Goal: Task Accomplishment & Management: Use online tool/utility

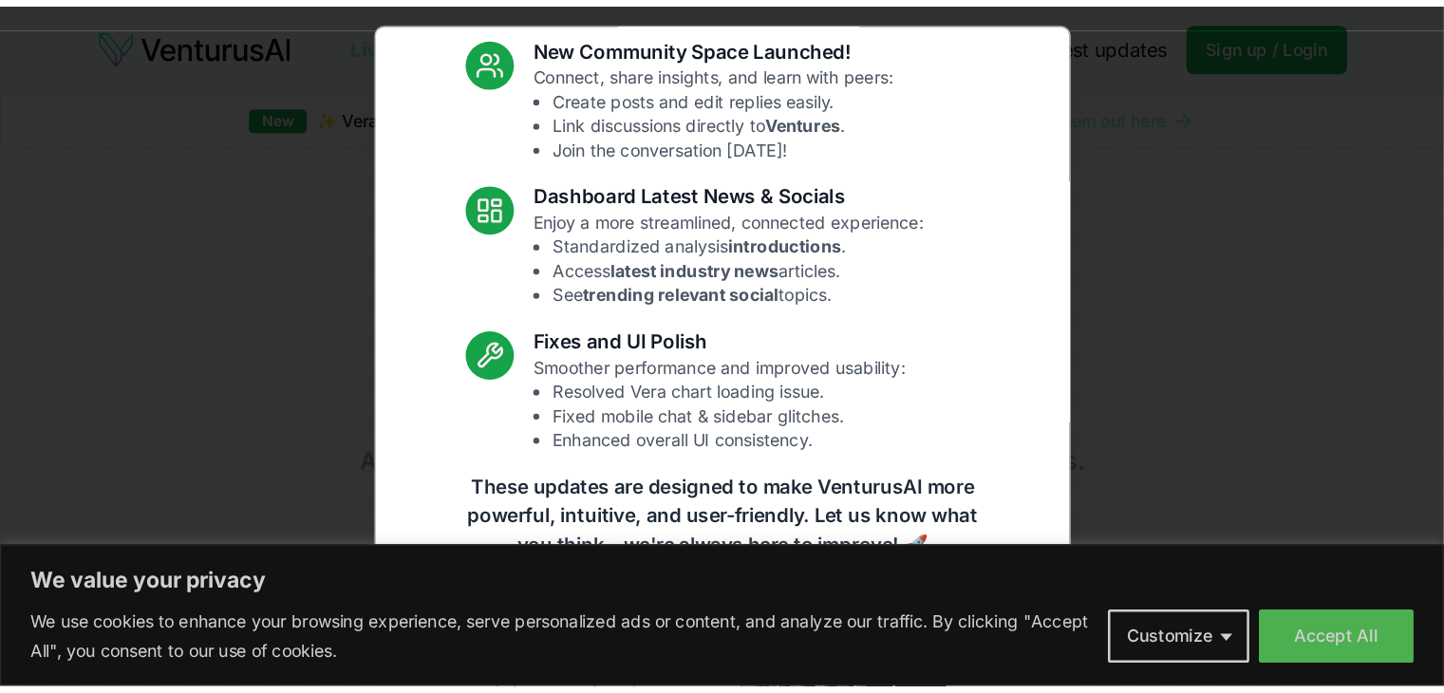
scroll to position [99, 0]
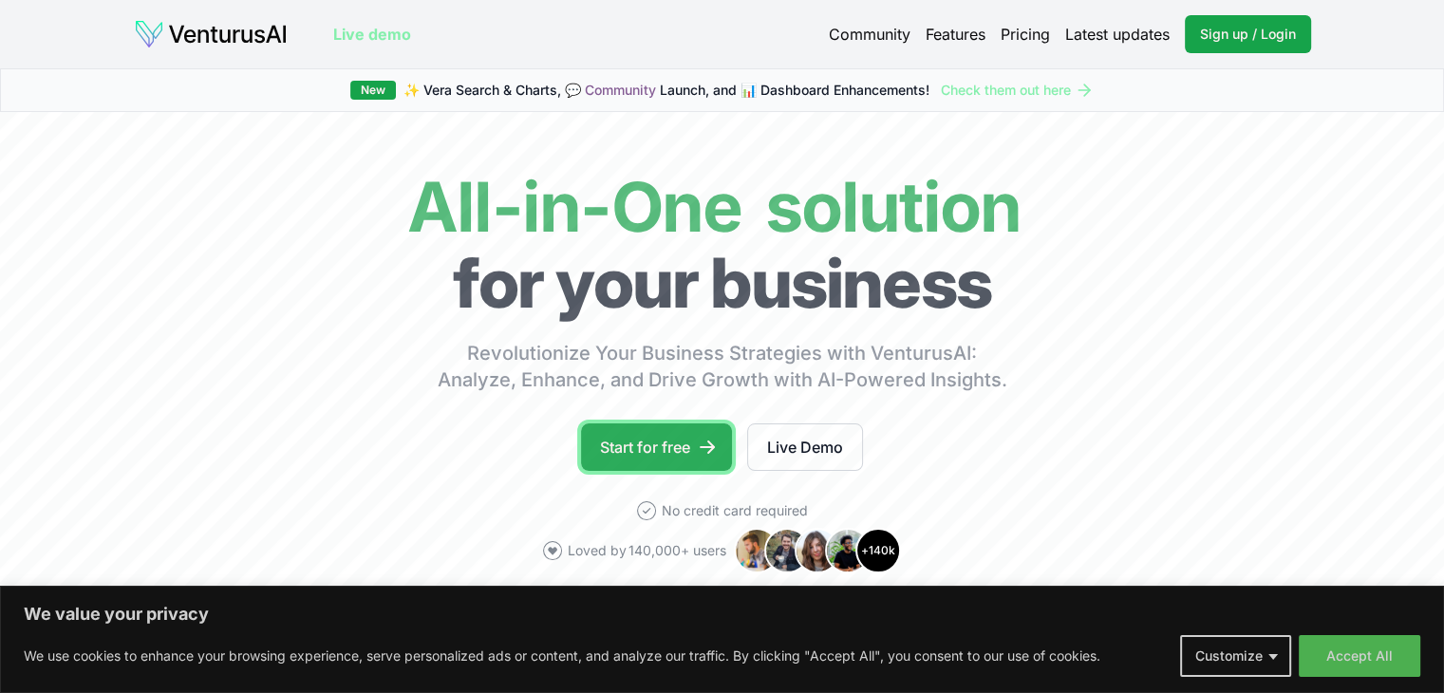
click at [672, 443] on link "Start for free" at bounding box center [656, 446] width 151 height 47
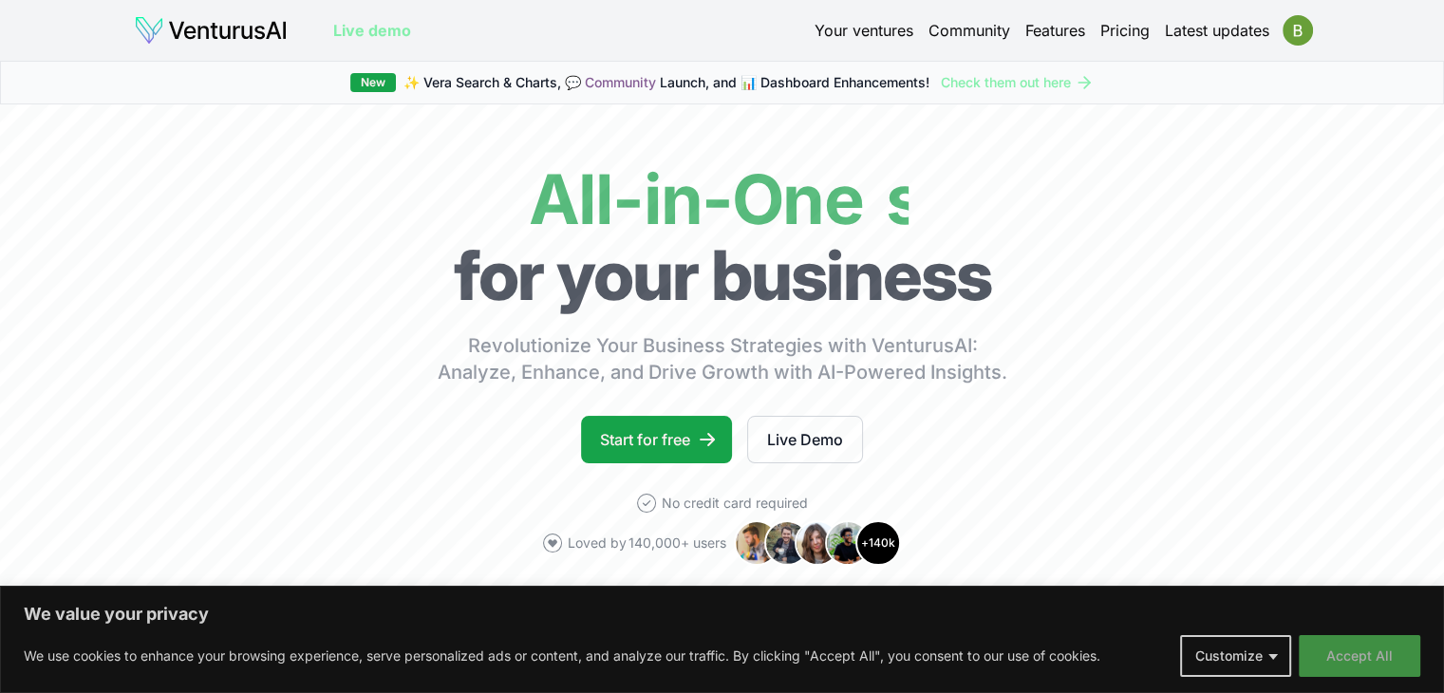
click at [1352, 648] on button "Accept All" at bounding box center [1358, 656] width 121 height 42
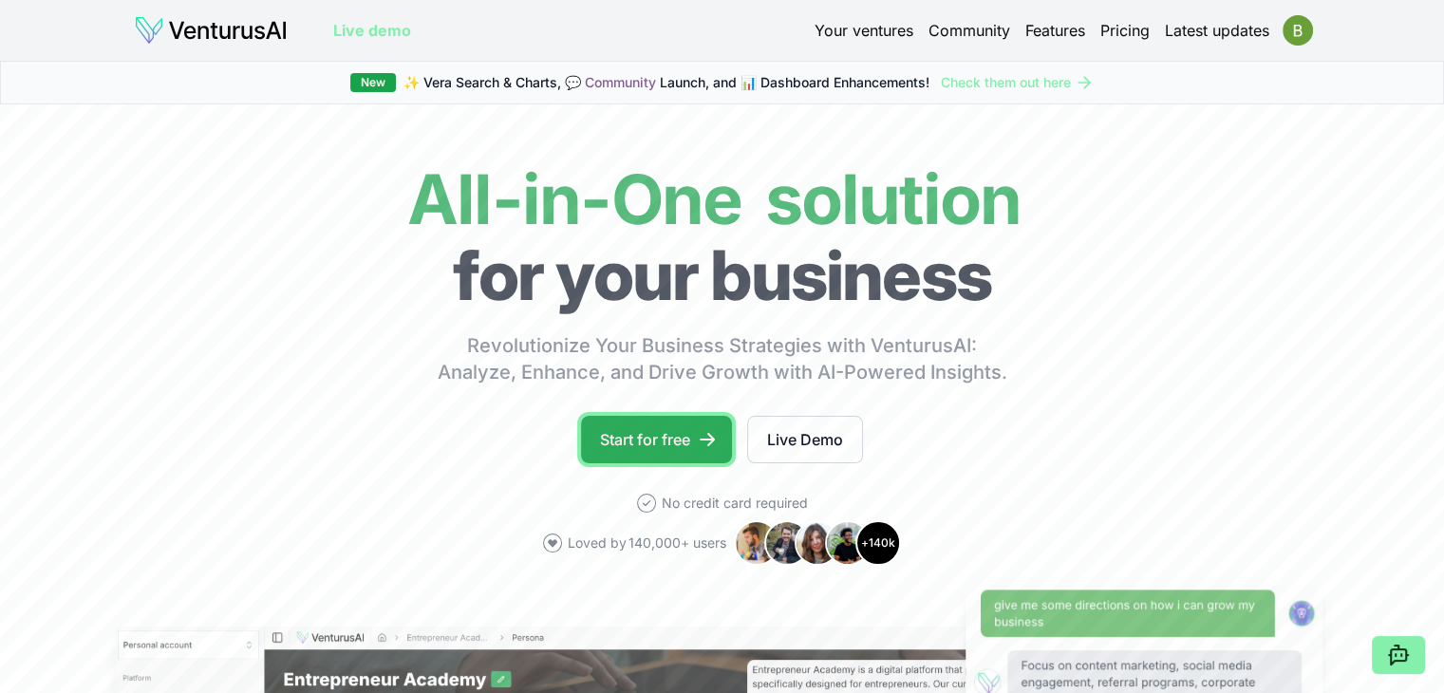
click at [695, 434] on link "Start for free" at bounding box center [656, 439] width 151 height 47
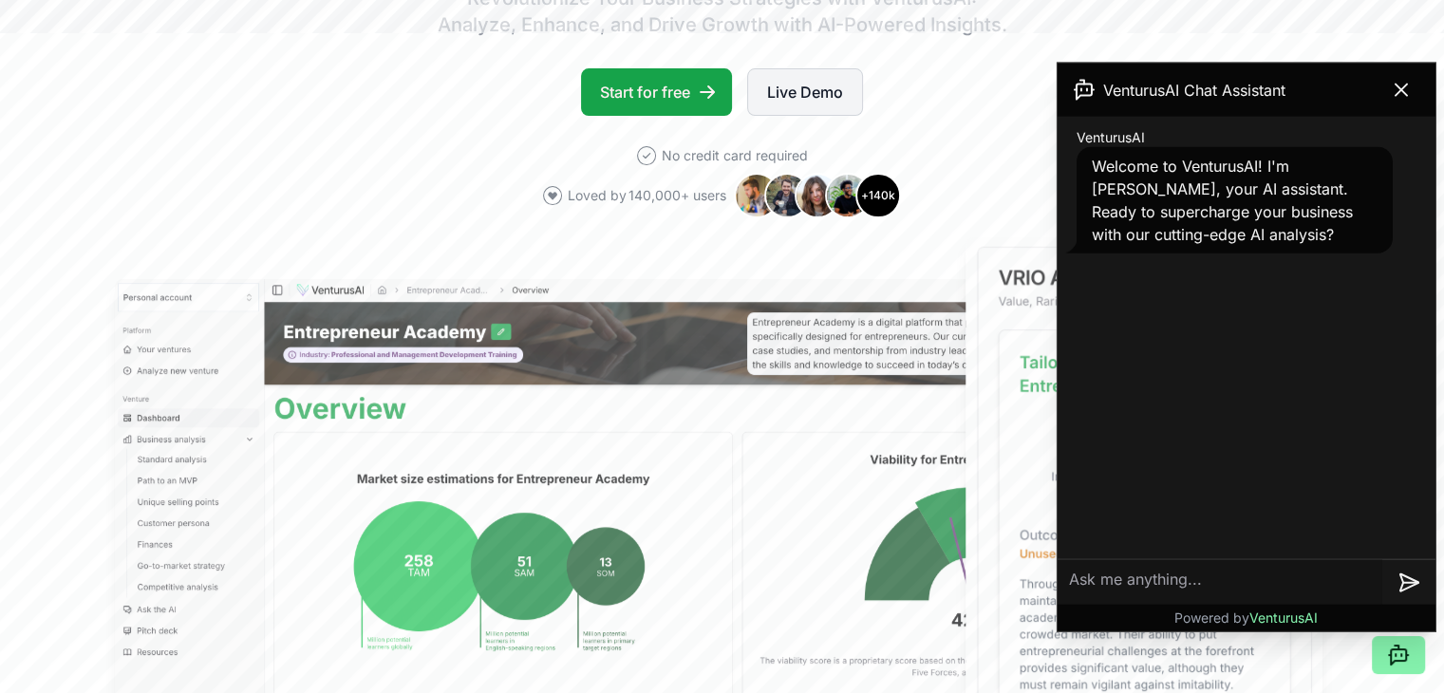
scroll to position [475, 0]
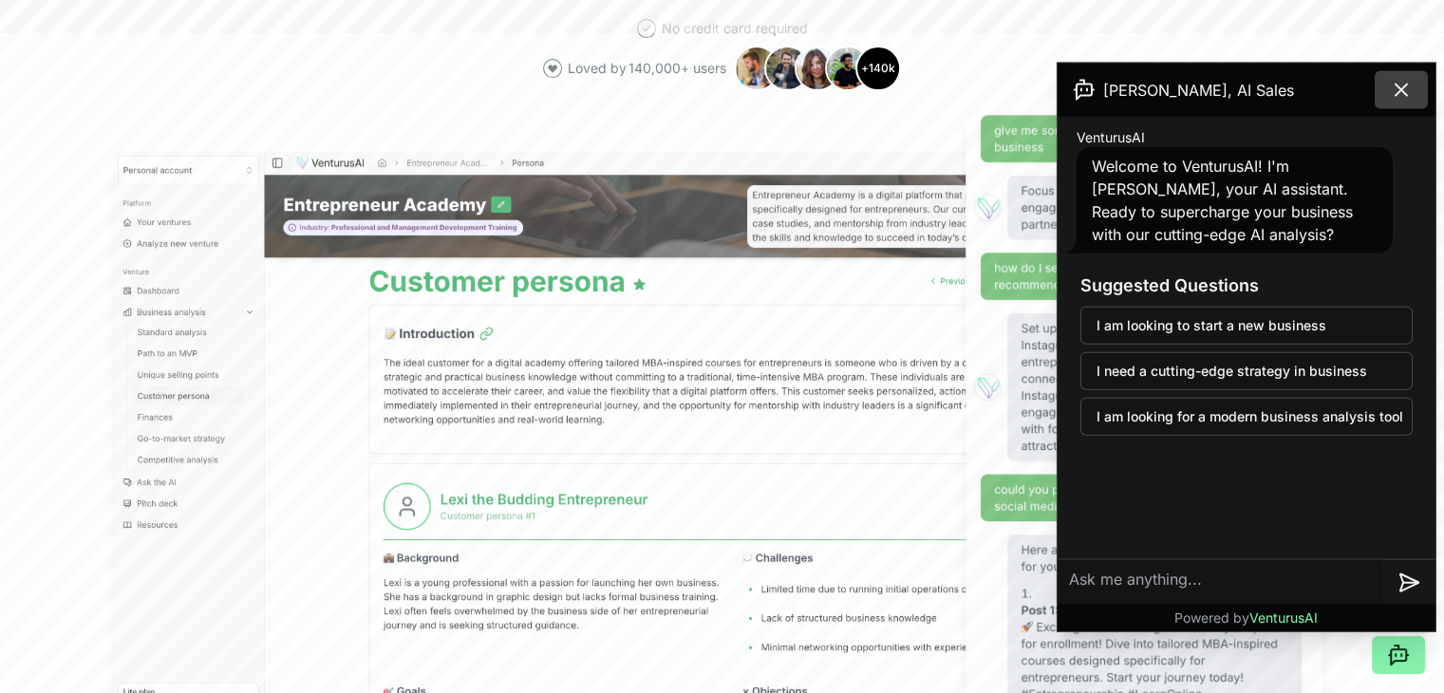
click at [1399, 87] on icon at bounding box center [1400, 89] width 11 height 11
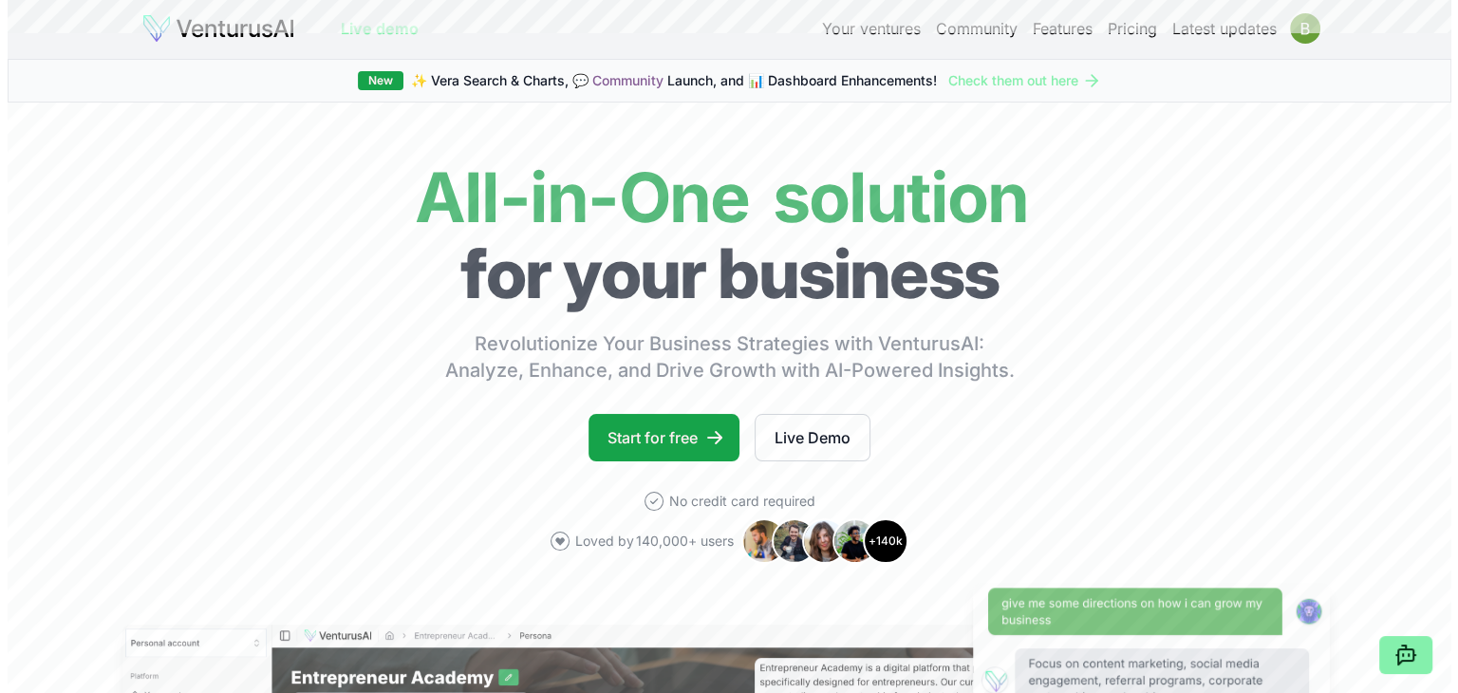
scroll to position [0, 0]
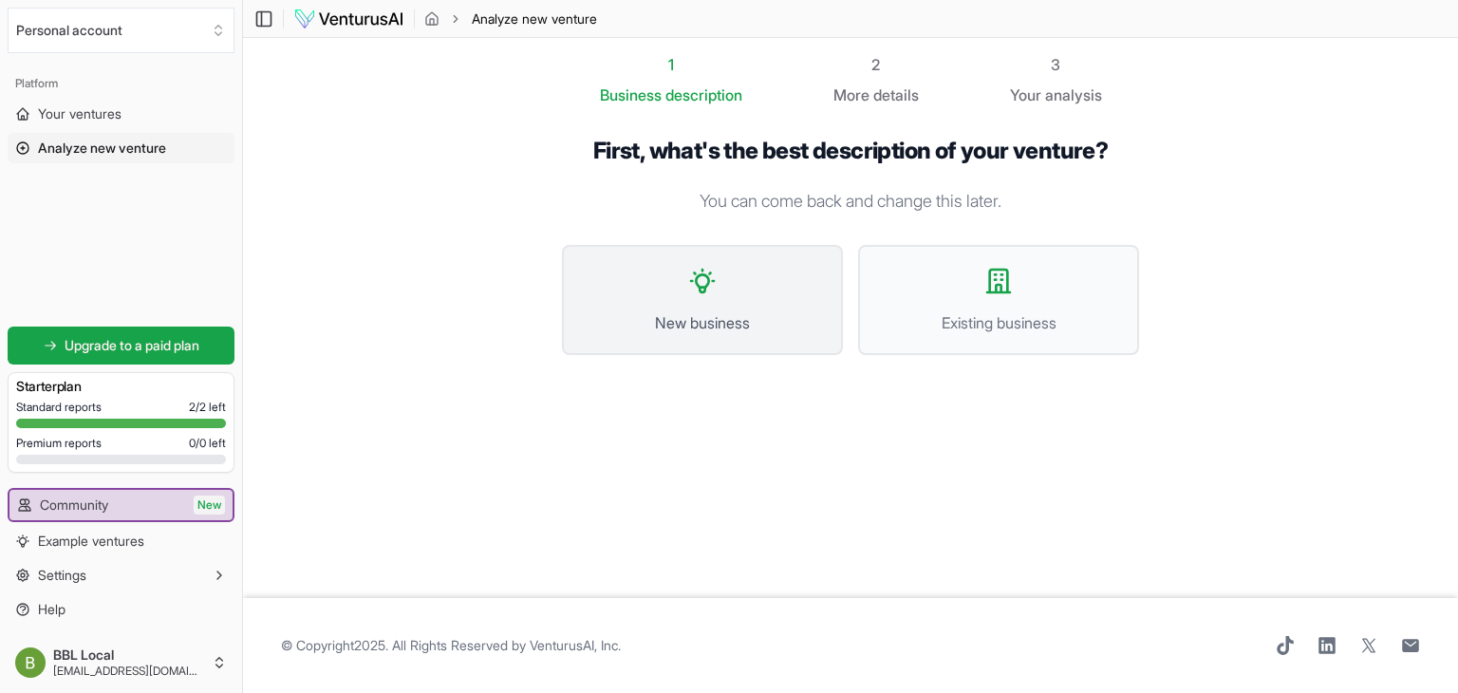
click at [714, 308] on button "New business" at bounding box center [702, 300] width 281 height 110
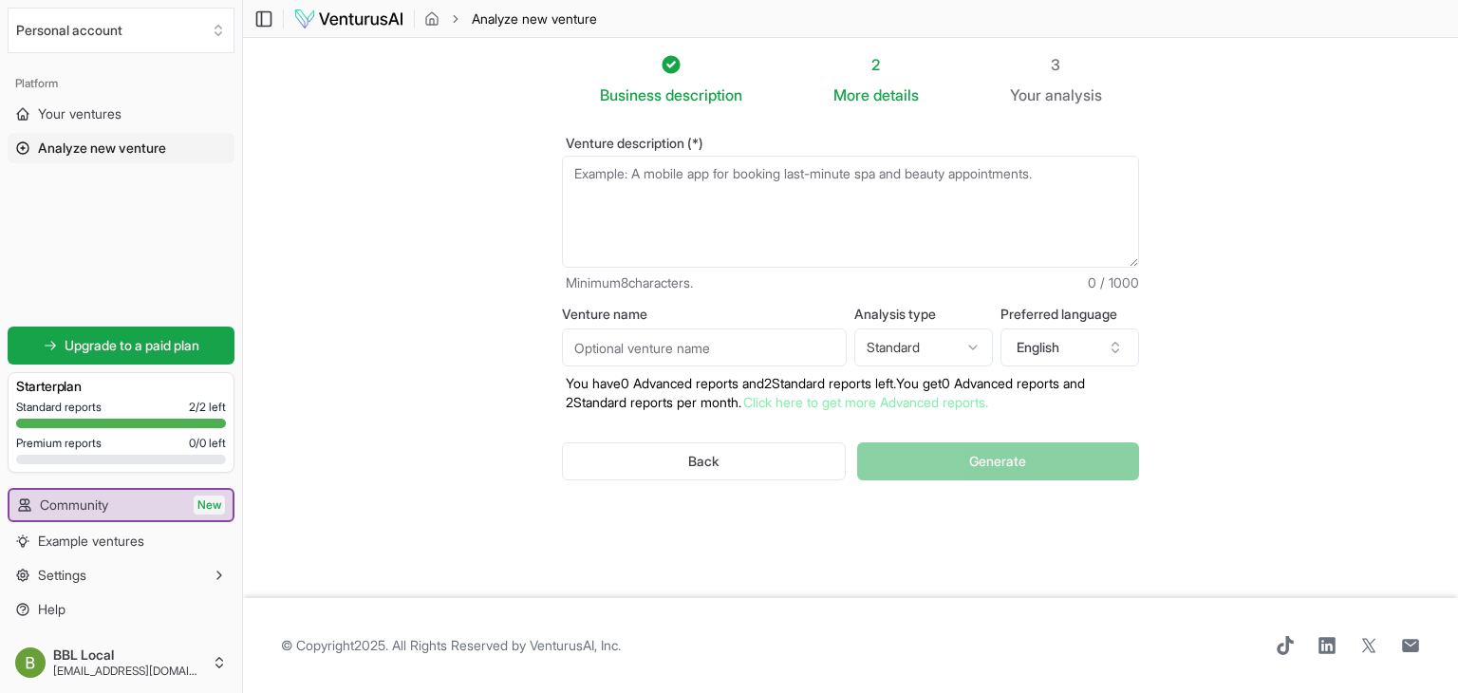
click at [645, 170] on textarea "Venture description (*)" at bounding box center [850, 212] width 577 height 112
paste textarea "Backed by Local (BBL), a community-first answer engine built to disrupt traditi…"
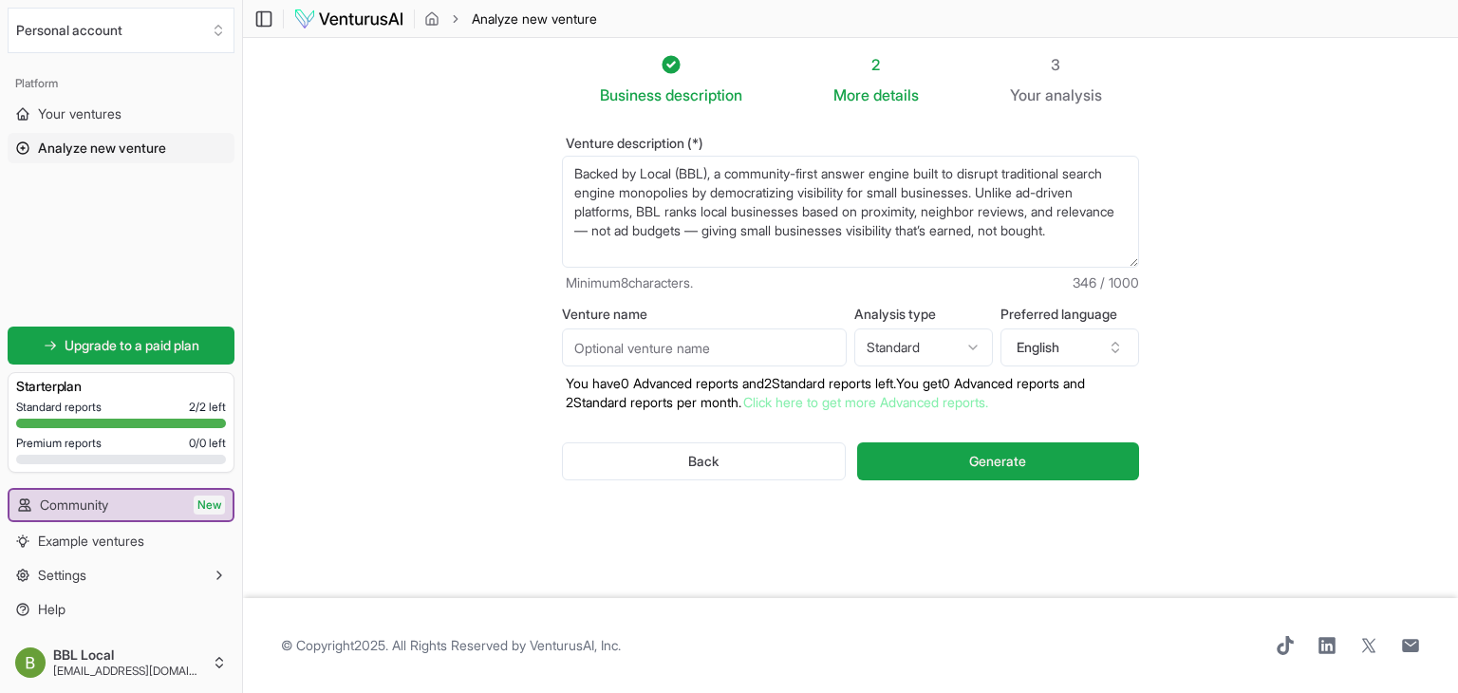
click at [720, 175] on textarea "Backed by Local (BBL), a community-first answer engine built to disrupt traditi…" at bounding box center [850, 212] width 577 height 112
click at [1045, 236] on textarea "A community-first answer engine built to disrupt traditional search engine mono…" at bounding box center [850, 212] width 577 height 112
paste textarea "Backed by Local (BBL) leverages a proprietary algorithm to rank and automatical…"
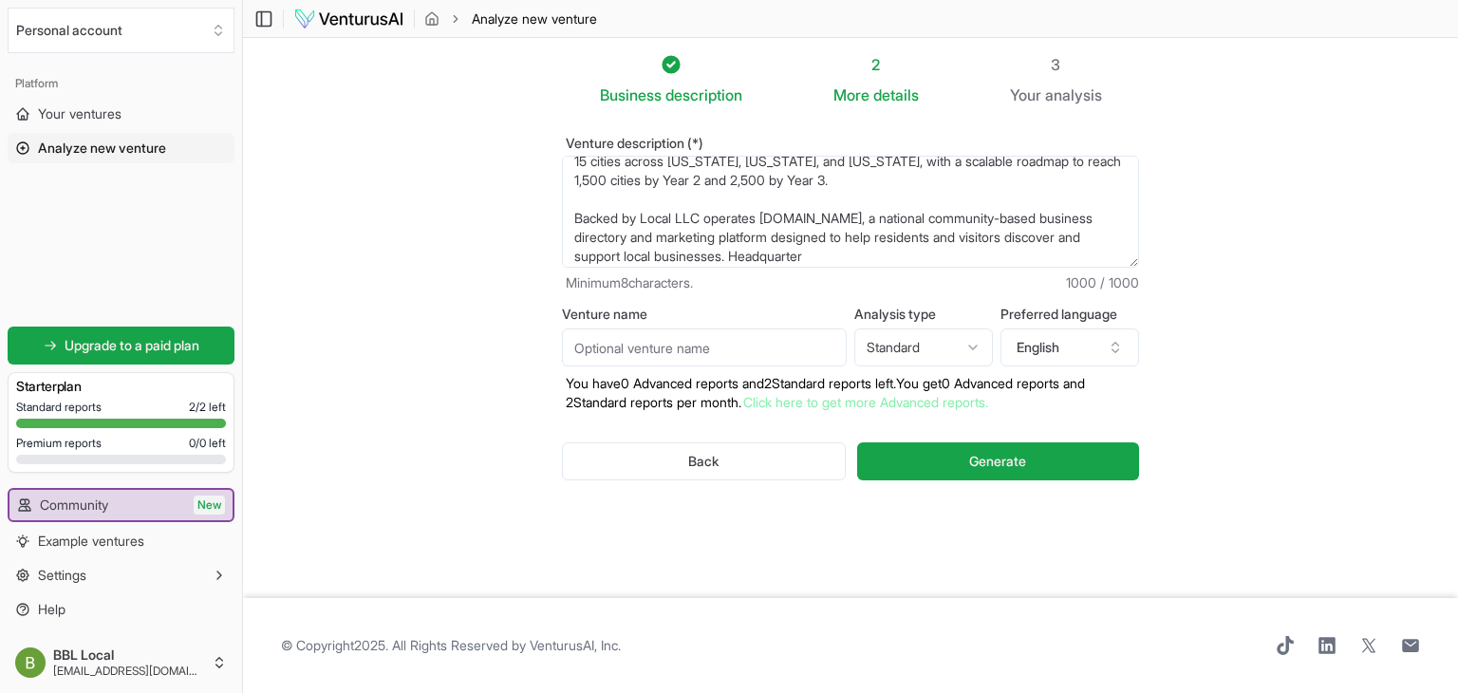
scroll to position [190, 0]
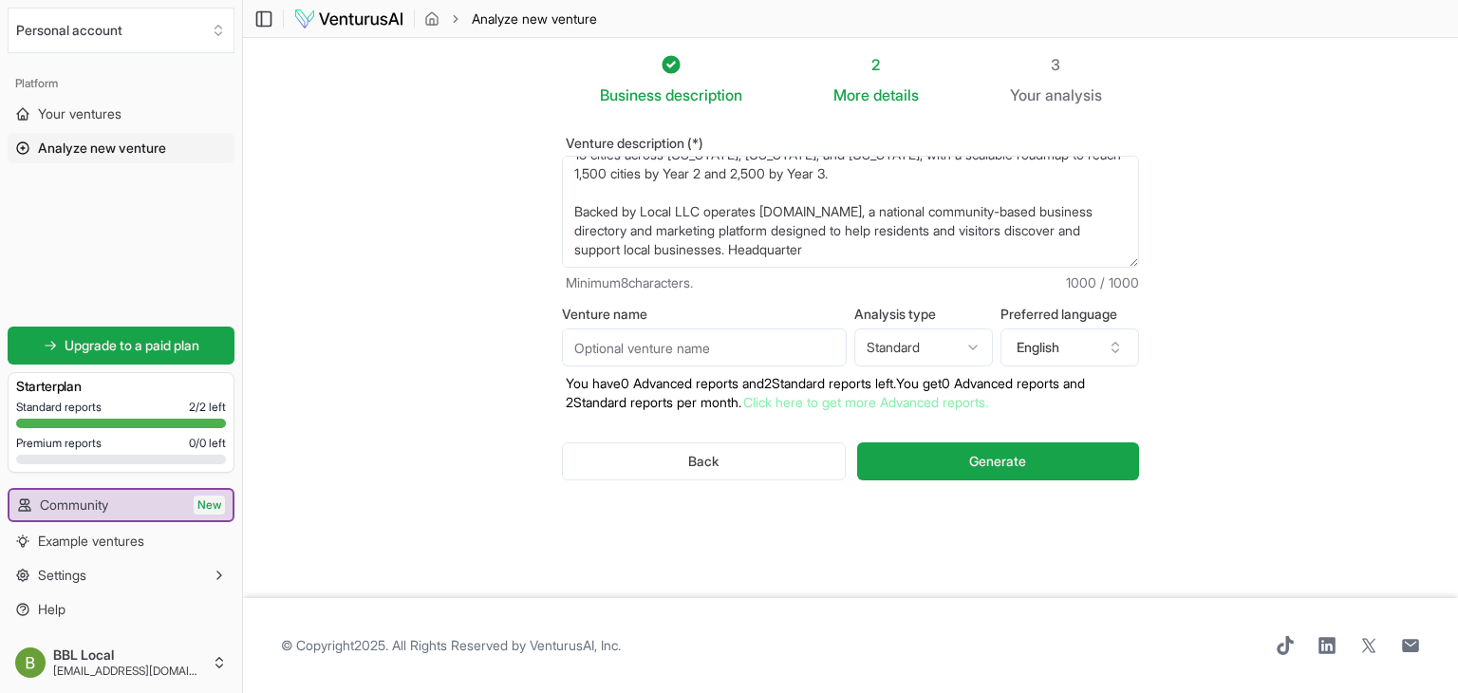
drag, startPoint x: 919, startPoint y: 252, endPoint x: 820, endPoint y: 252, distance: 98.7
click at [820, 252] on textarea "A community-first answer engine built to disrupt traditional search engine mono…" at bounding box center [850, 212] width 577 height 112
drag, startPoint x: 904, startPoint y: 214, endPoint x: 577, endPoint y: 211, distance: 326.5
click at [577, 211] on textarea "A community-first answer engine built to disrupt traditional search engine mono…" at bounding box center [850, 212] width 577 height 112
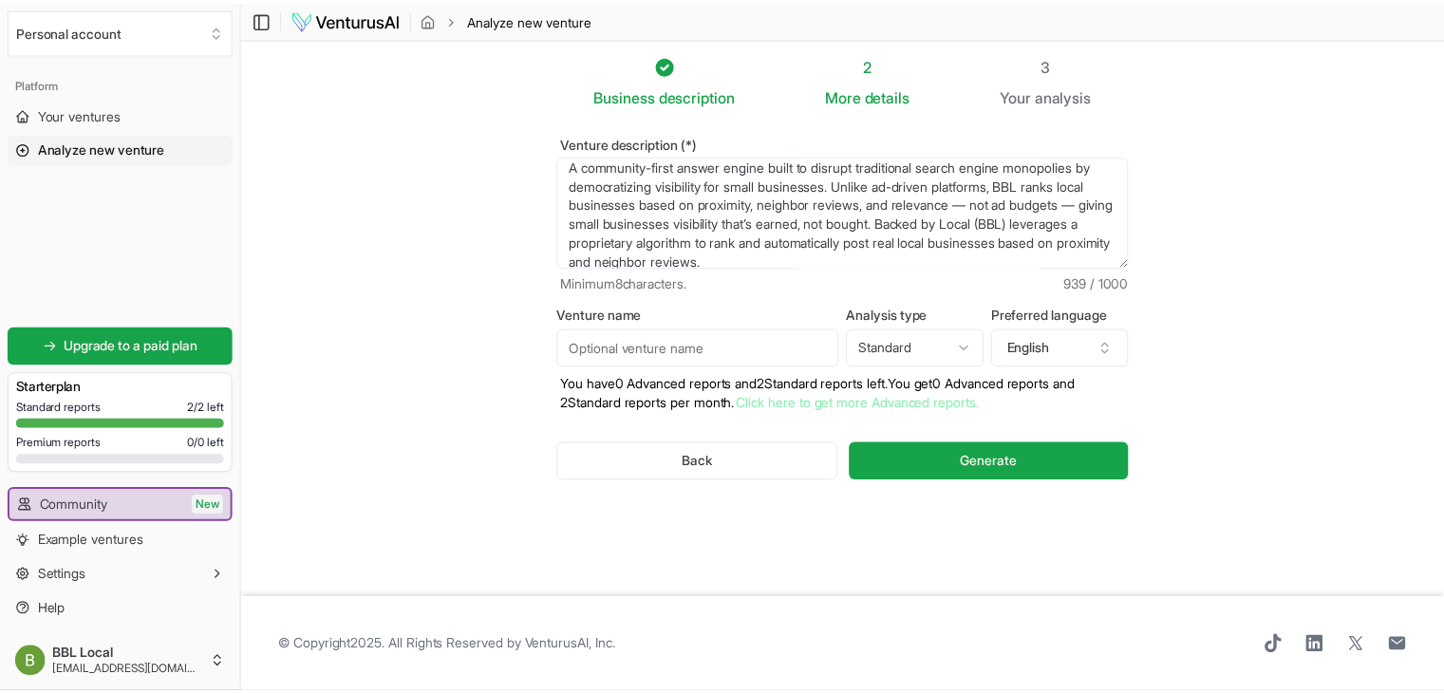
scroll to position [0, 0]
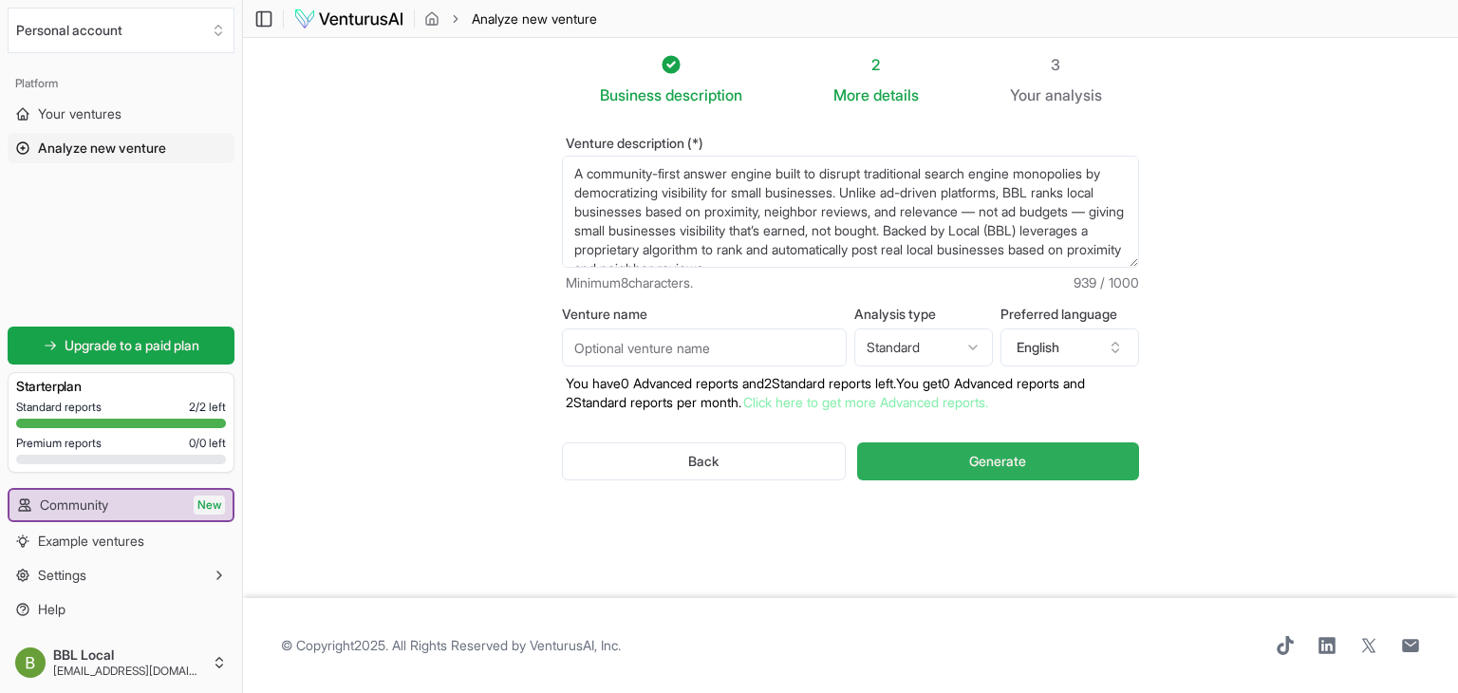
type textarea "A community-first answer engine built to disrupt traditional search engine mono…"
click at [1015, 460] on span "Generate" at bounding box center [997, 461] width 57 height 19
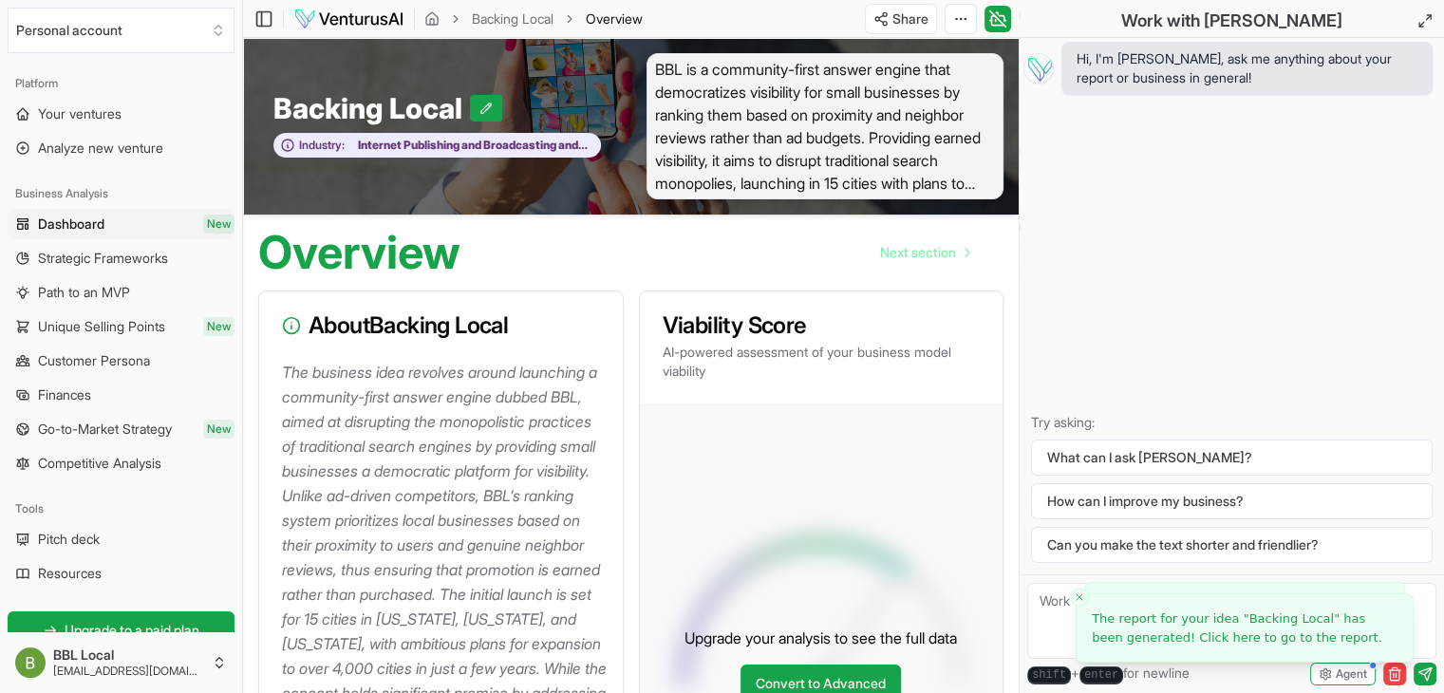
click at [687, 76] on span "BBL is a community-first answer engine that democratizes visibility for small b…" at bounding box center [825, 126] width 358 height 146
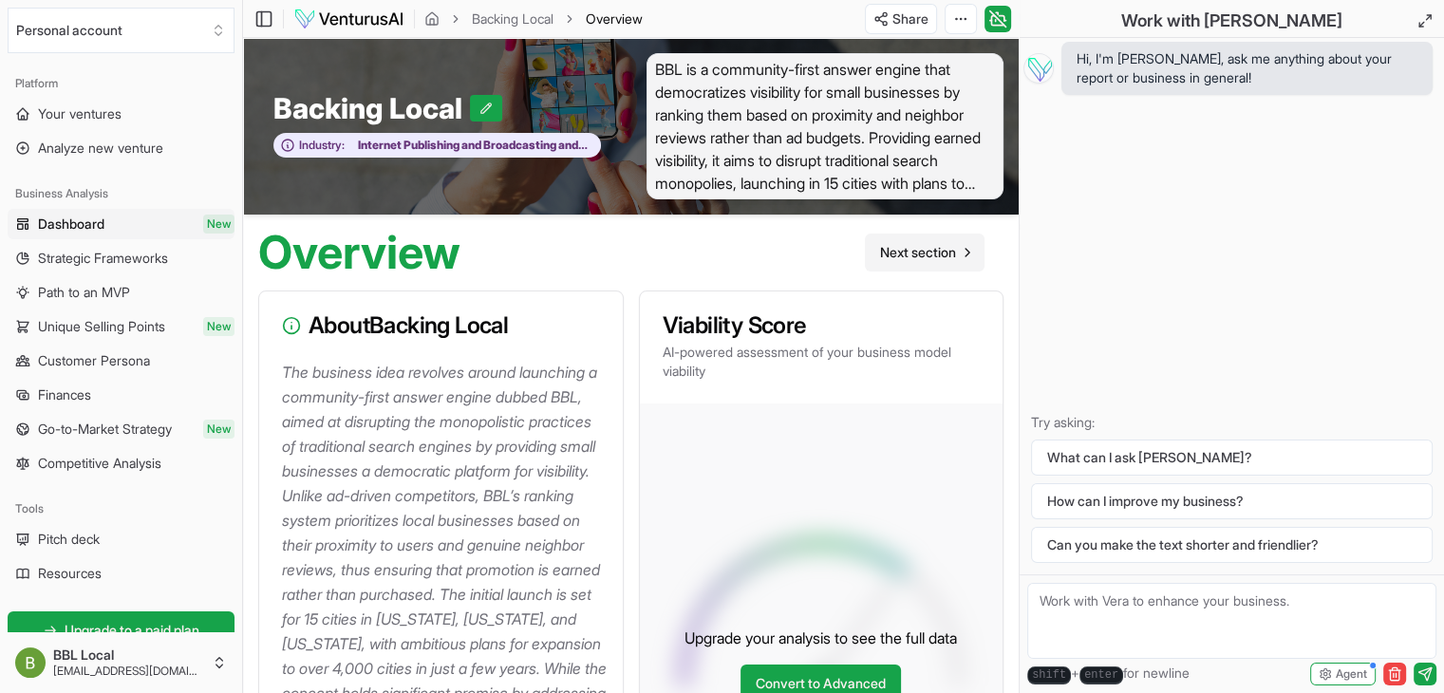
click at [907, 252] on span "Next section" at bounding box center [918, 252] width 76 height 19
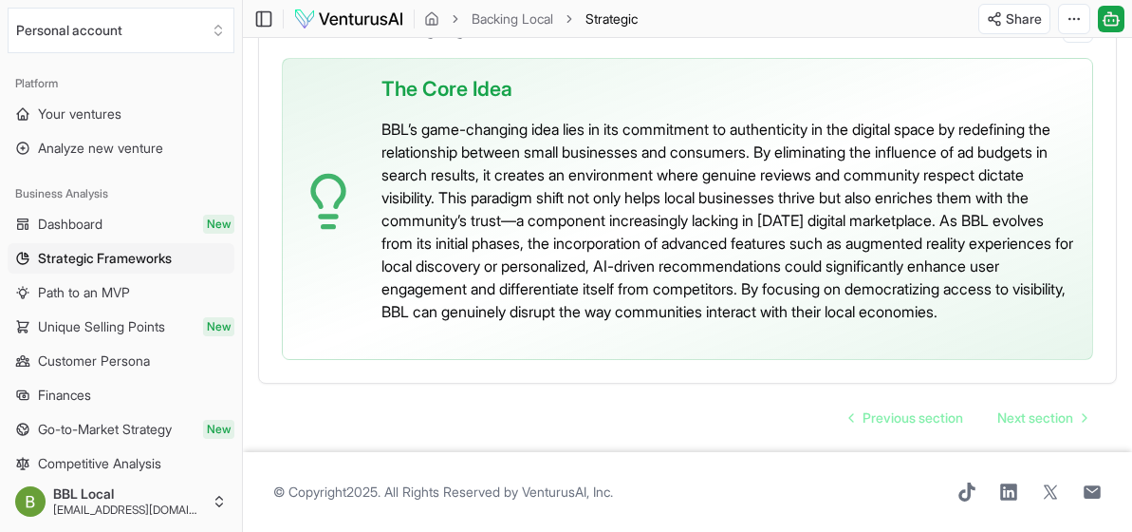
scroll to position [5154, 0]
click at [1037, 417] on span "Next section" at bounding box center [1036, 417] width 76 height 19
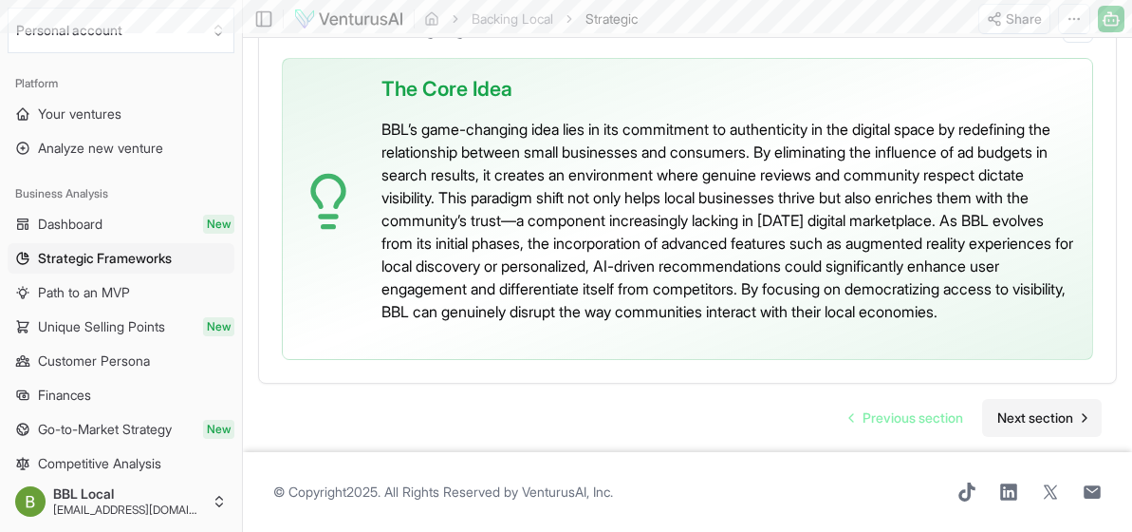
click at [1047, 408] on span "Next section" at bounding box center [1036, 417] width 76 height 19
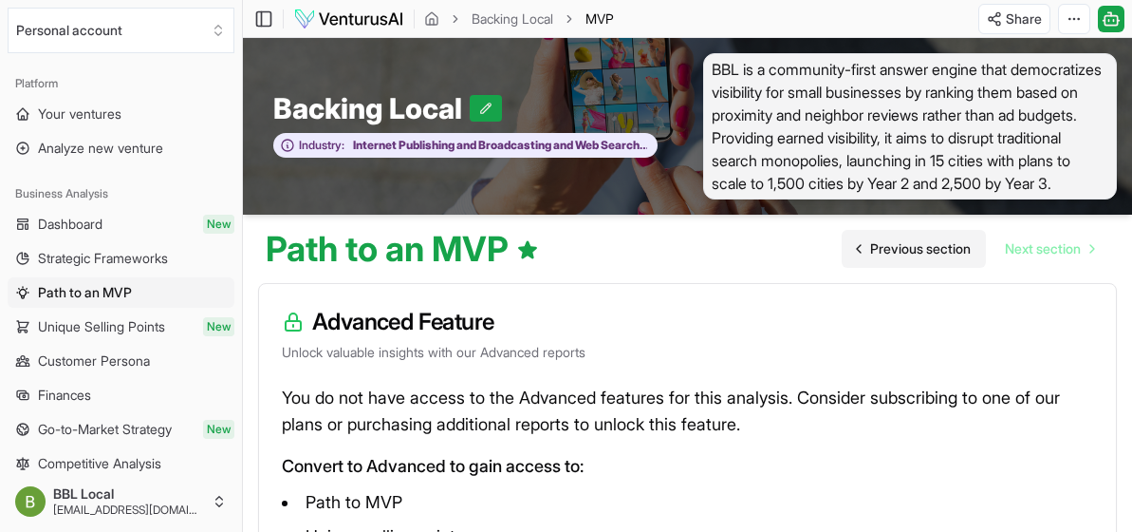
click at [920, 249] on span "Previous section" at bounding box center [920, 248] width 101 height 19
